Goal: Information Seeking & Learning: Learn about a topic

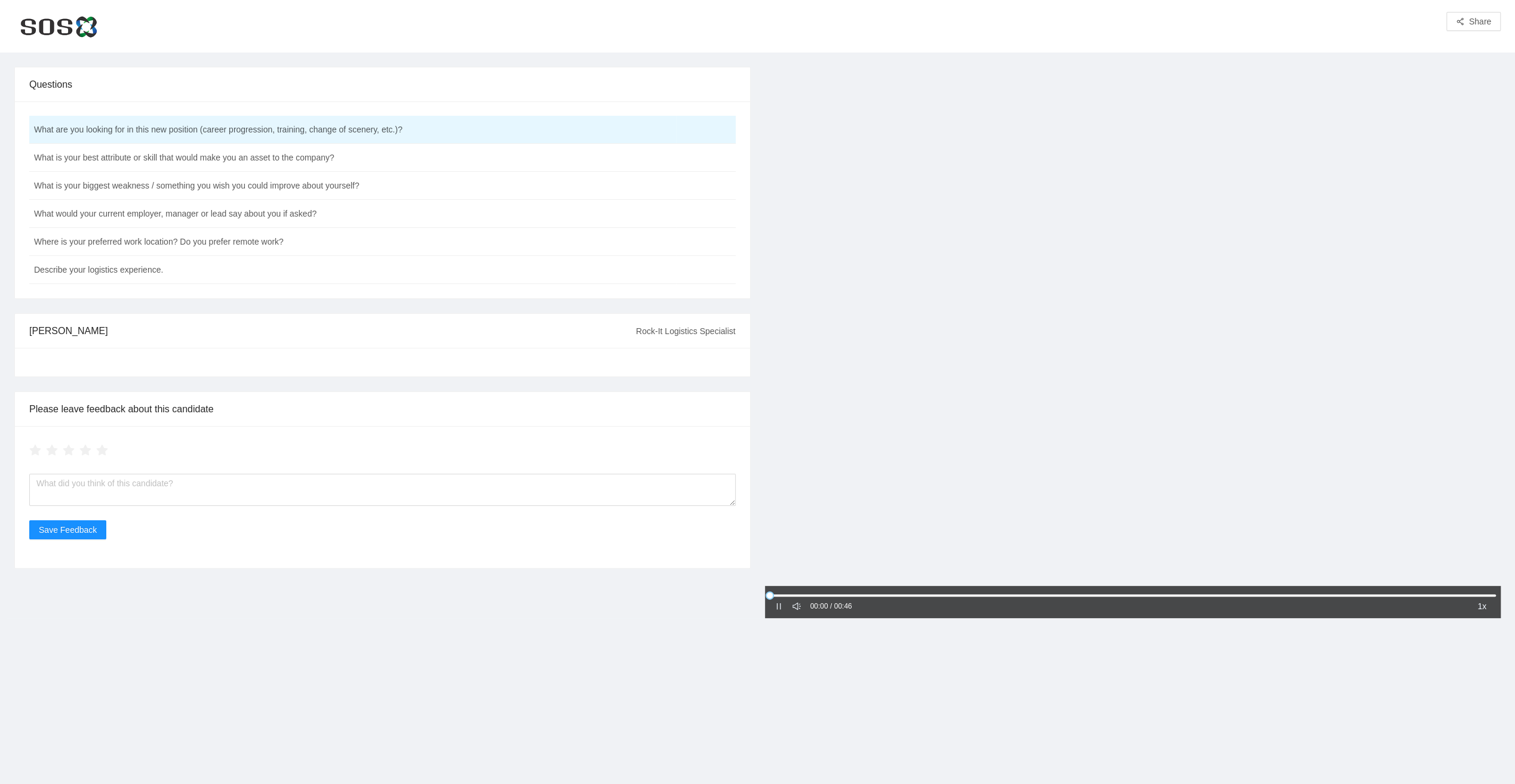
click at [778, 607] on icon "pause" at bounding box center [779, 607] width 8 height 8
click at [781, 608] on icon "caret-right" at bounding box center [779, 607] width 8 height 8
click at [780, 608] on icon "pause" at bounding box center [778, 607] width 4 height 7
click at [779, 605] on icon "caret-right" at bounding box center [779, 607] width 8 height 8
click at [293, 162] on td "What is your best attribute or skill that would make you an asset to the compan…" at bounding box center [352, 157] width 647 height 28
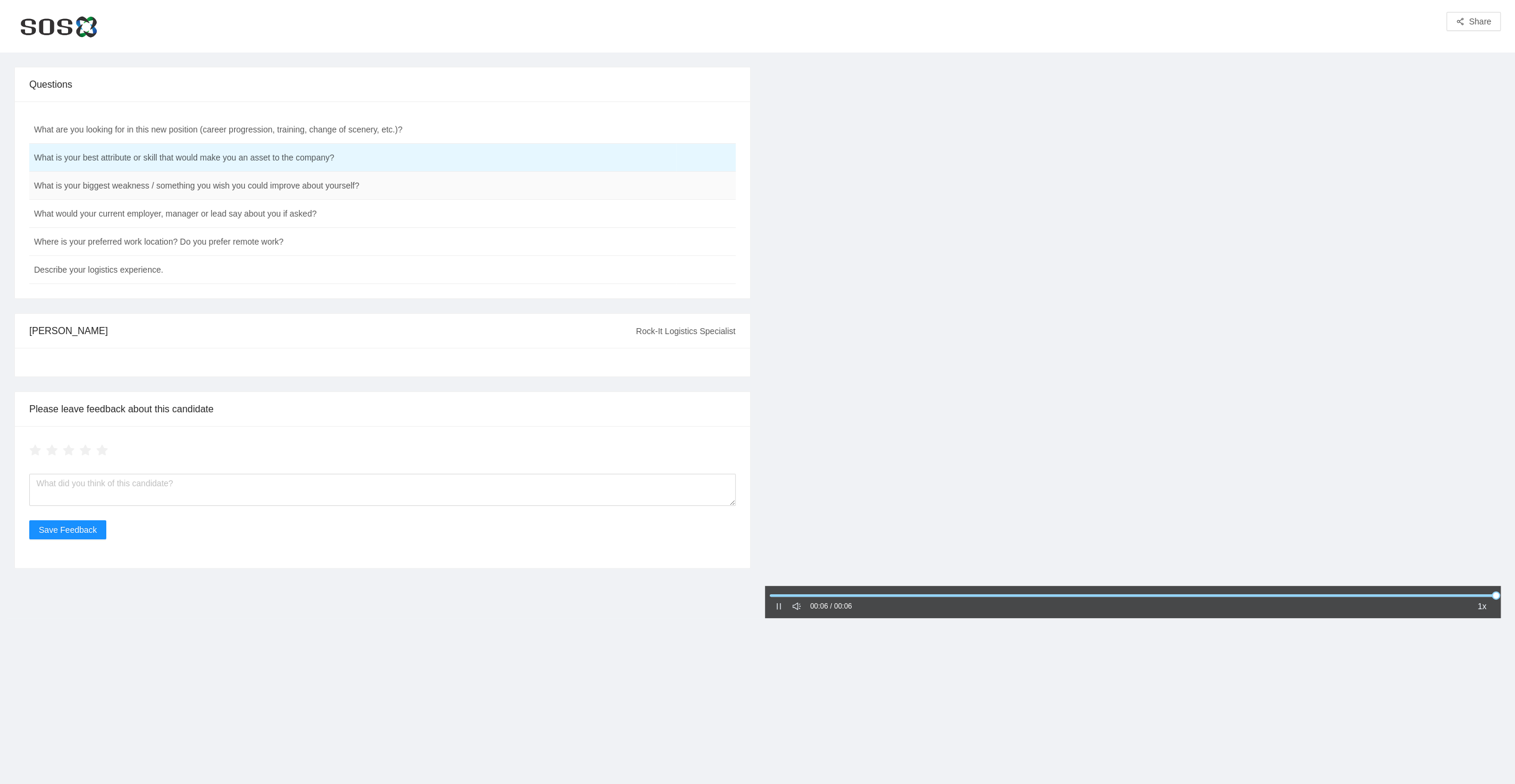
click at [268, 187] on td "What is your biggest weakness / something you wish you could improve about your…" at bounding box center [352, 186] width 647 height 28
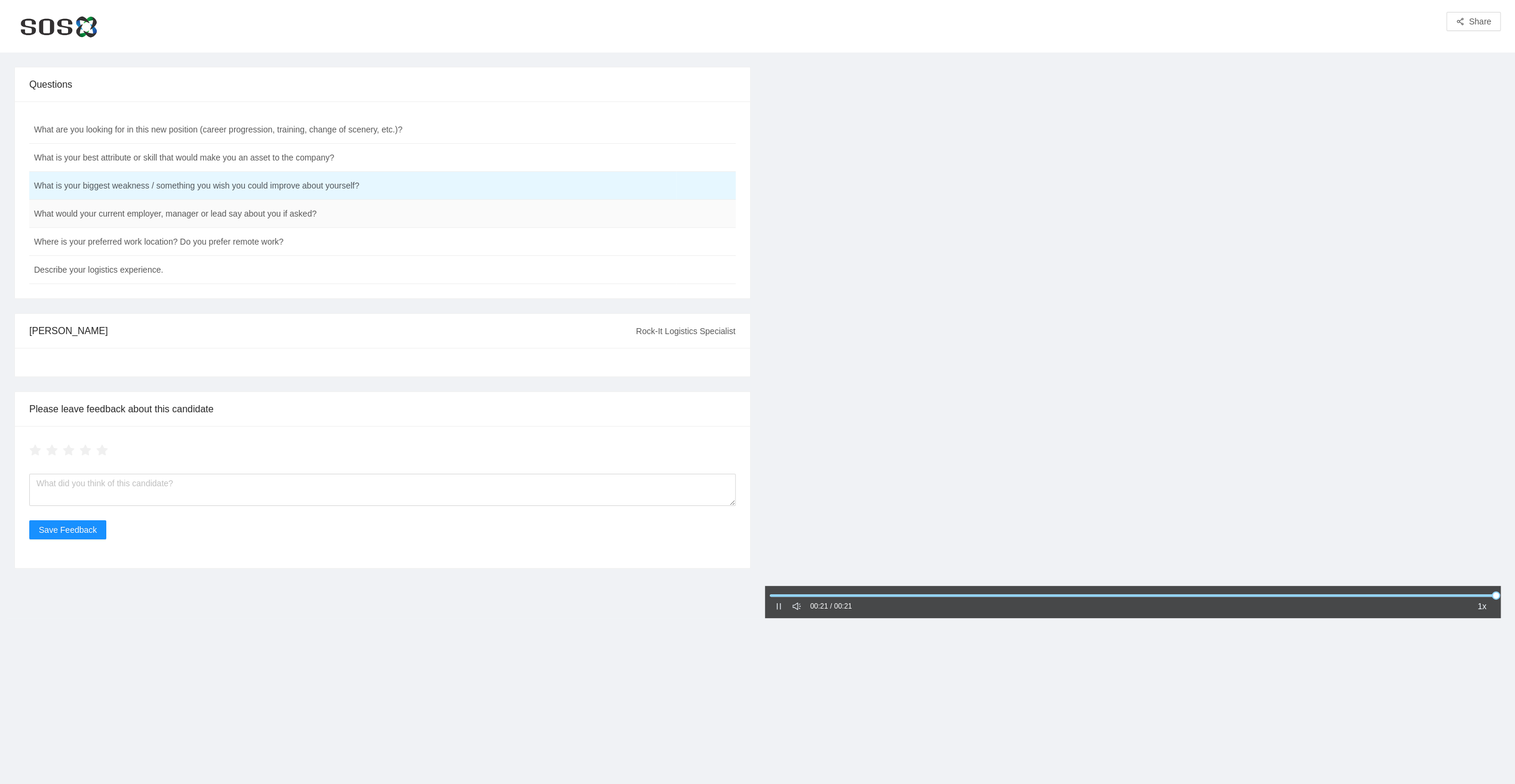
click at [283, 216] on td "What would your current employer, manager or lead say about you if asked?" at bounding box center [352, 213] width 647 height 28
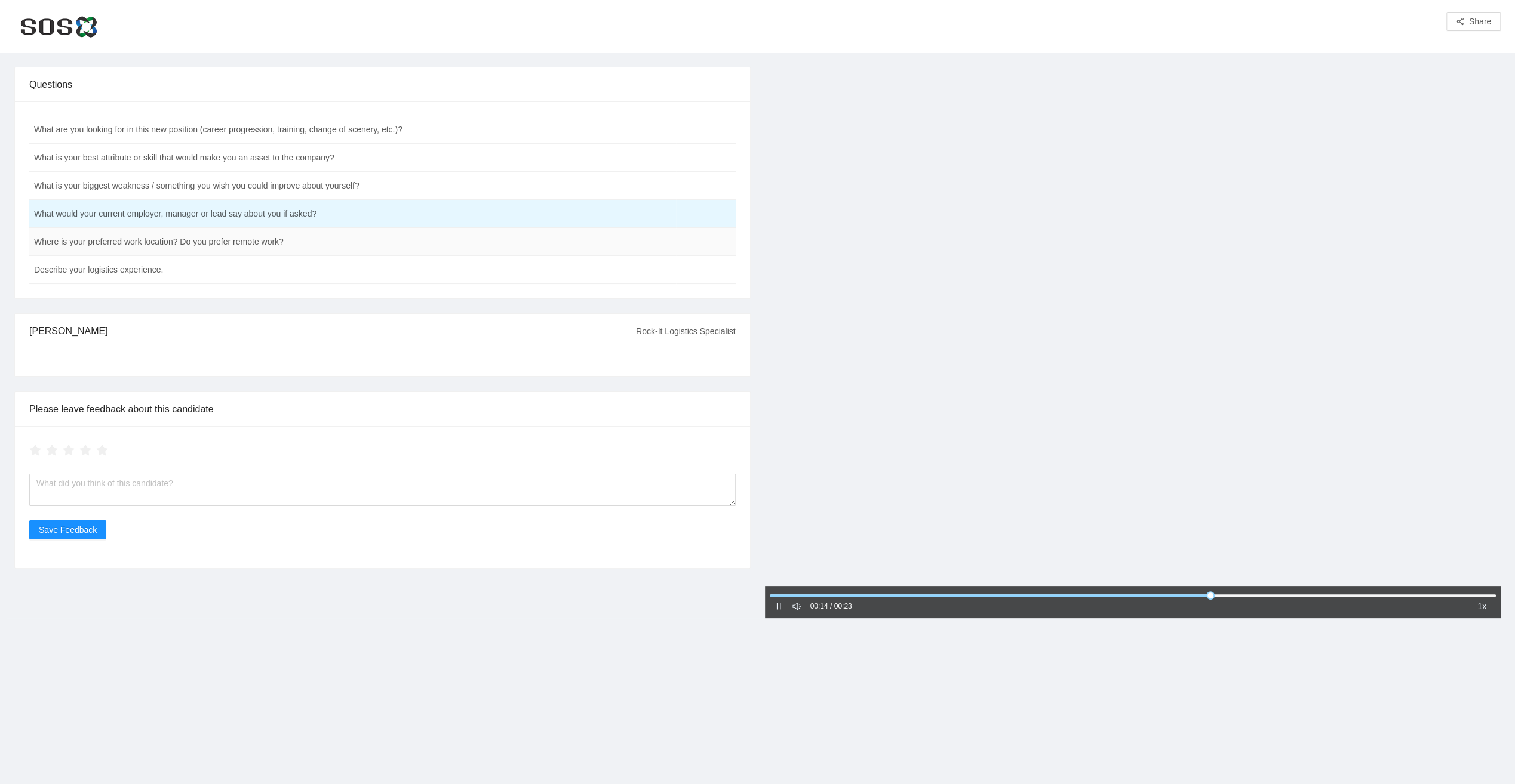
click at [288, 242] on td "Where is your preferred work location? Do you prefer remote work?" at bounding box center [352, 241] width 647 height 28
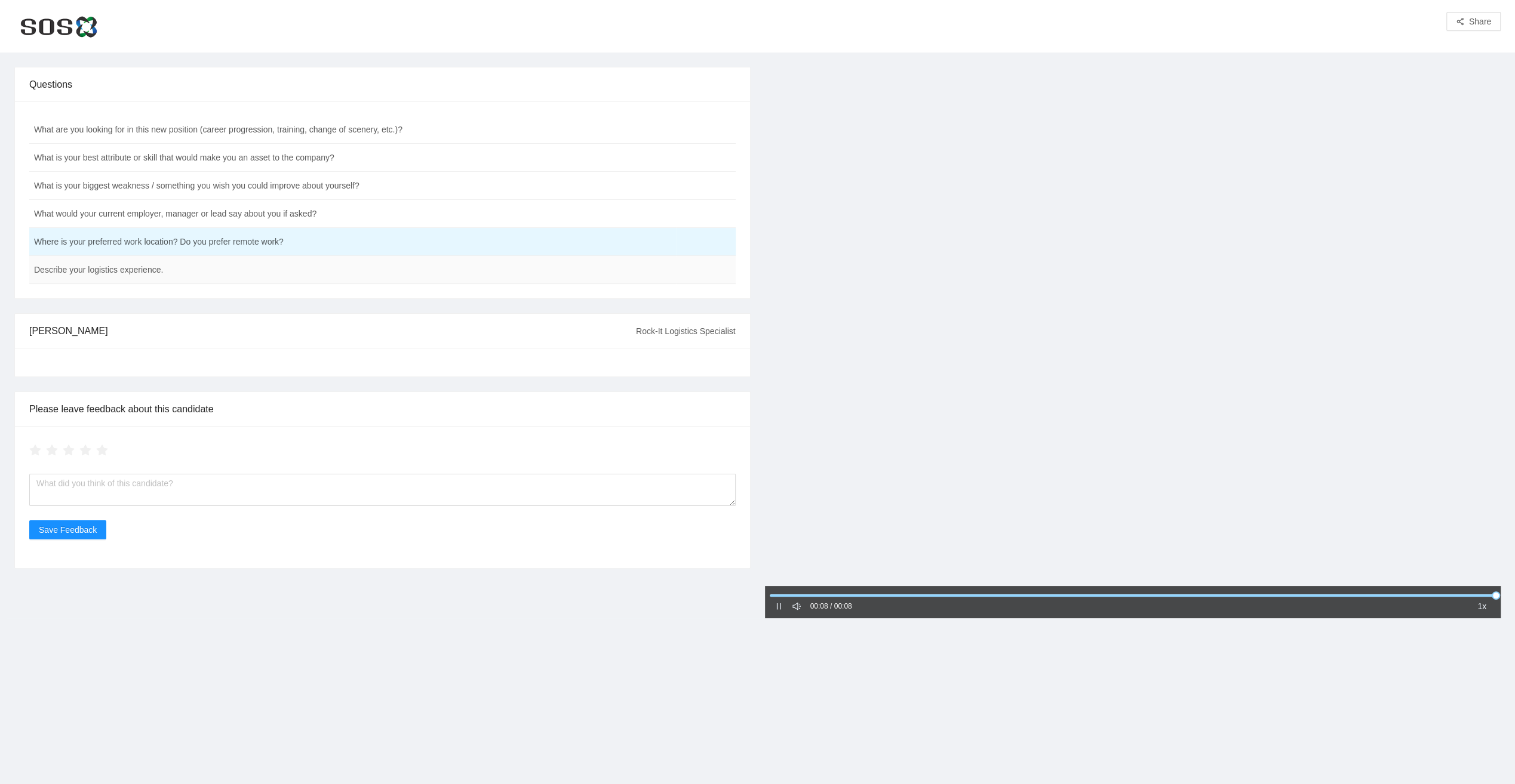
click at [160, 275] on td "Describe your logistics experience." at bounding box center [352, 270] width 647 height 28
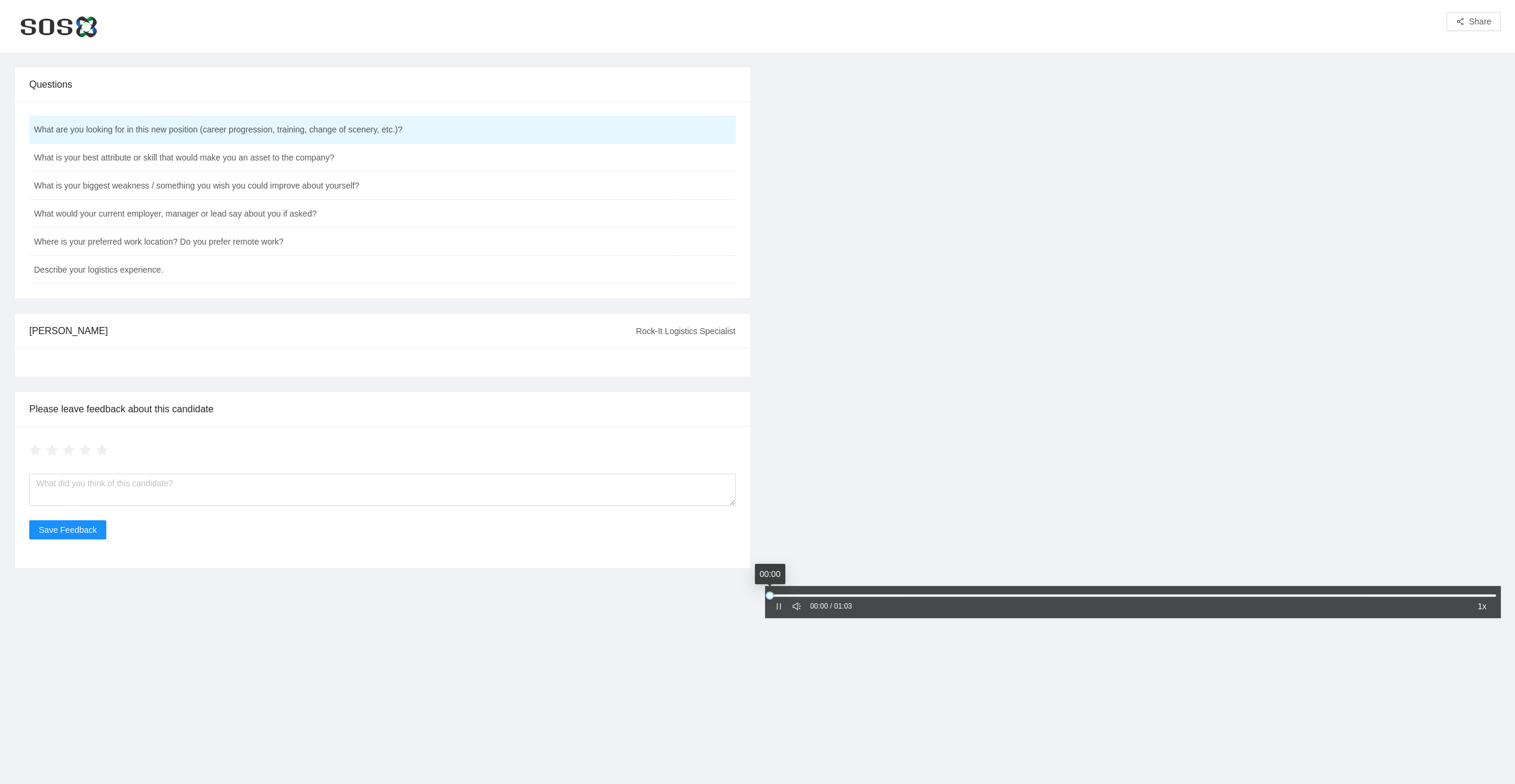
click at [779, 608] on icon "pause" at bounding box center [778, 607] width 4 height 7
click at [776, 607] on icon "caret-right" at bounding box center [779, 607] width 8 height 8
click at [774, 605] on icon "pause" at bounding box center [779, 607] width 8 height 8
click at [779, 604] on icon "caret-right" at bounding box center [779, 607] width 8 height 8
click at [287, 160] on td "What is your best attribute or skill that would make you an asset to the compan…" at bounding box center [352, 157] width 647 height 28
